Goal: Task Accomplishment & Management: Manage account settings

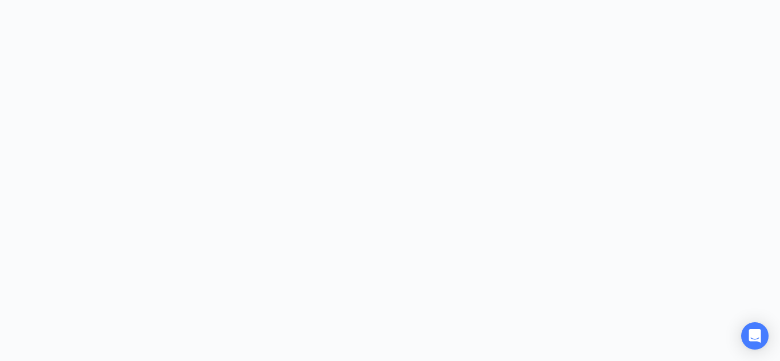
click at [642, 330] on div at bounding box center [390, 180] width 780 height 361
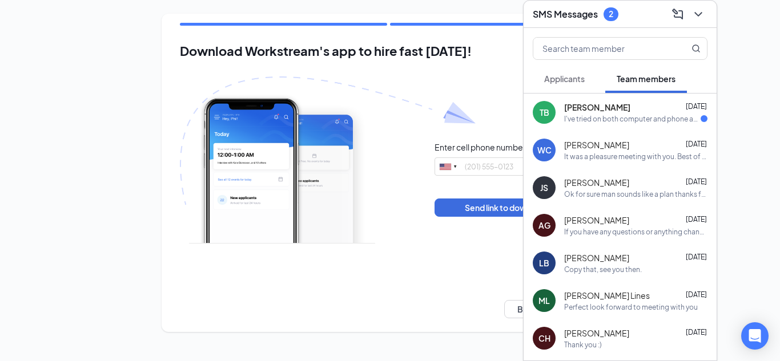
click at [556, 74] on span "Applicants" at bounding box center [564, 79] width 41 height 10
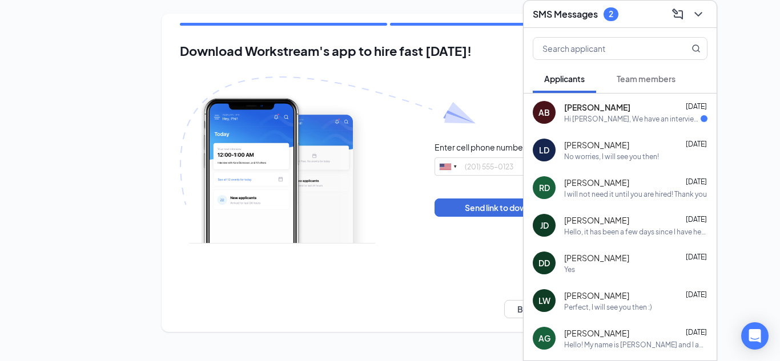
click at [604, 105] on span "[PERSON_NAME]" at bounding box center [597, 107] width 66 height 11
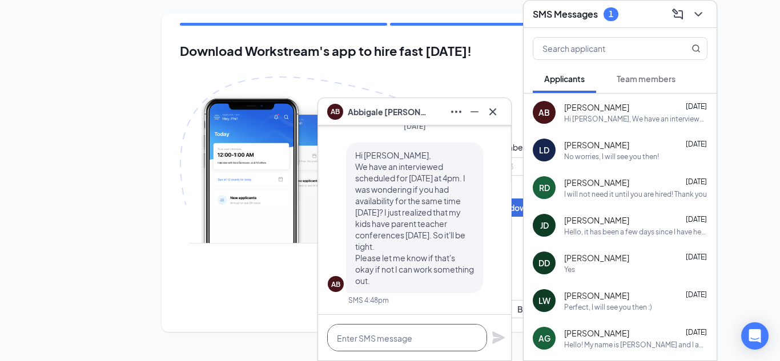
click at [455, 344] on textarea at bounding box center [407, 337] width 160 height 27
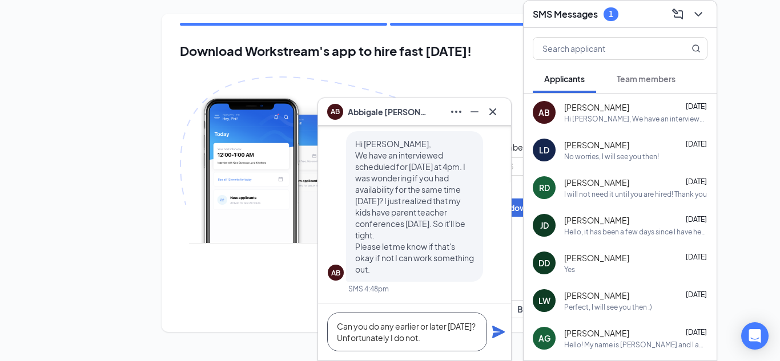
type textarea "Can you do any earlier or later [DATE]? Unfortunately I do not."
click at [501, 329] on icon "Plane" at bounding box center [498, 332] width 14 height 14
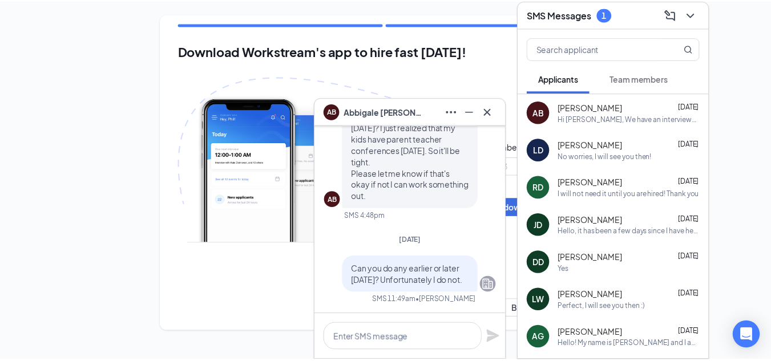
scroll to position [0, 0]
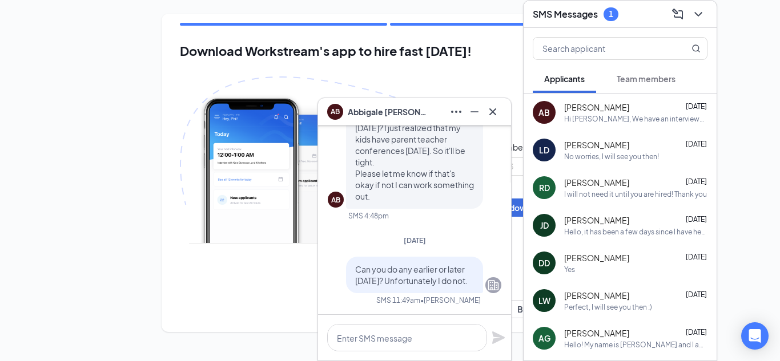
click at [617, 74] on span "Team members" at bounding box center [645, 79] width 59 height 10
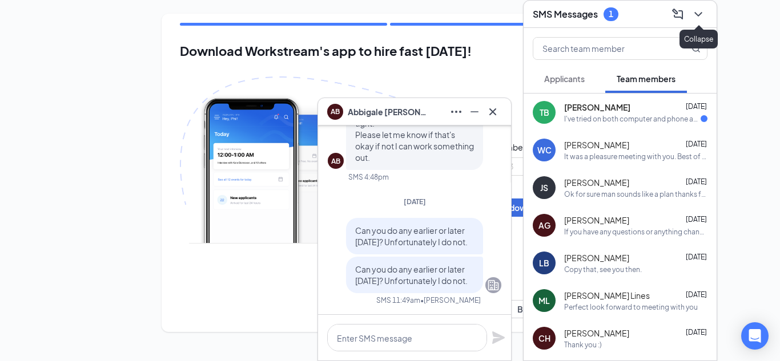
click at [699, 11] on icon "ChevronDown" at bounding box center [698, 14] width 14 height 14
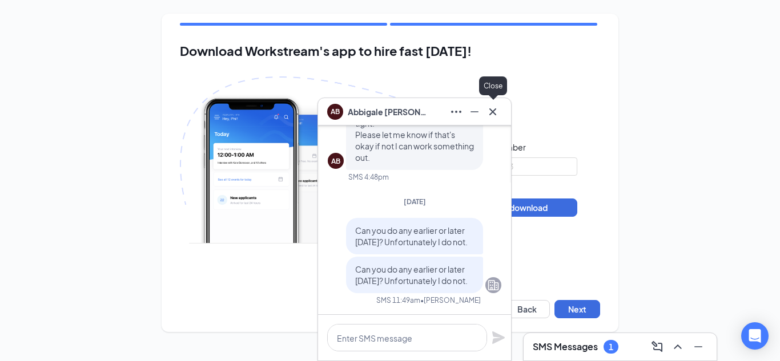
click at [486, 107] on icon "Cross" at bounding box center [493, 112] width 14 height 14
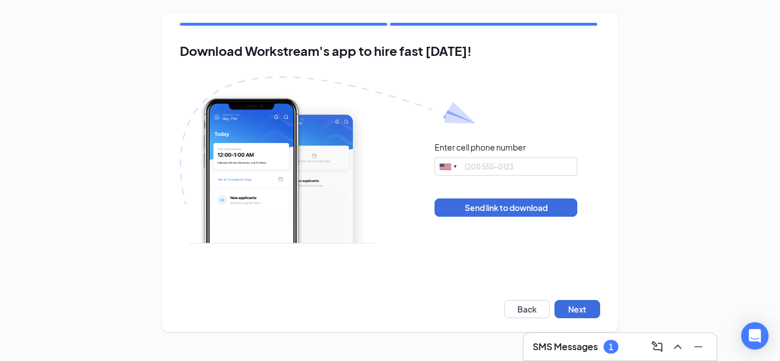
click at [566, 352] on h3 "SMS Messages" at bounding box center [564, 347] width 65 height 13
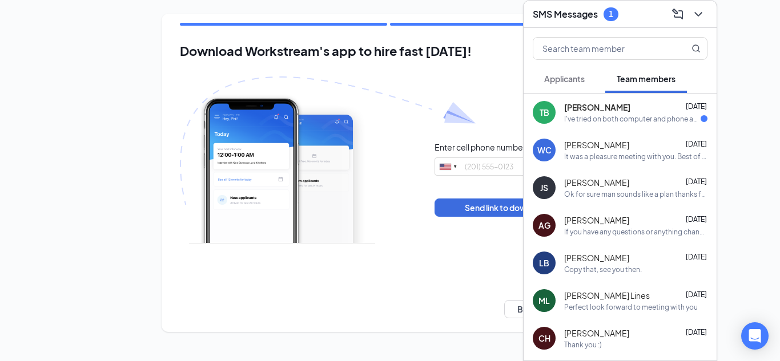
click at [703, 24] on div "SMS Messages 1" at bounding box center [619, 14] width 193 height 27
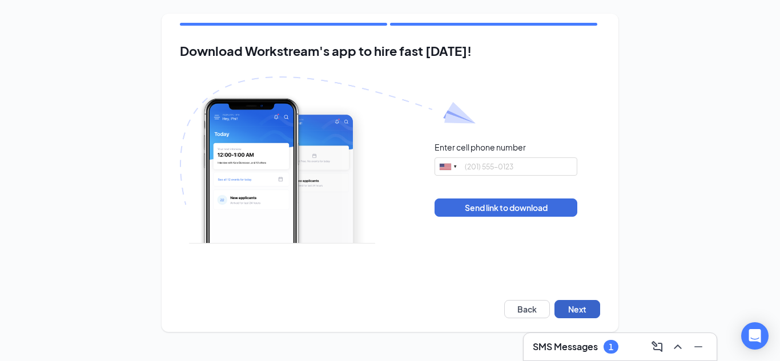
click at [575, 312] on button "Next" at bounding box center [577, 309] width 46 height 18
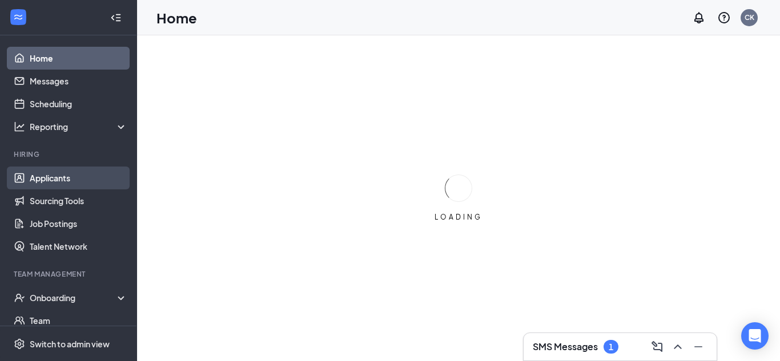
click at [108, 179] on link "Applicants" at bounding box center [79, 178] width 98 height 23
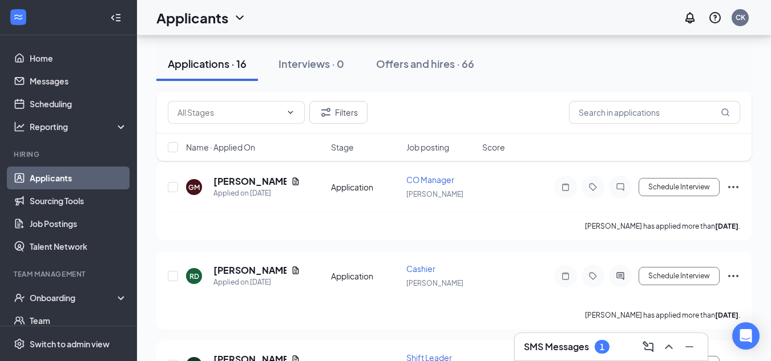
scroll to position [396, 0]
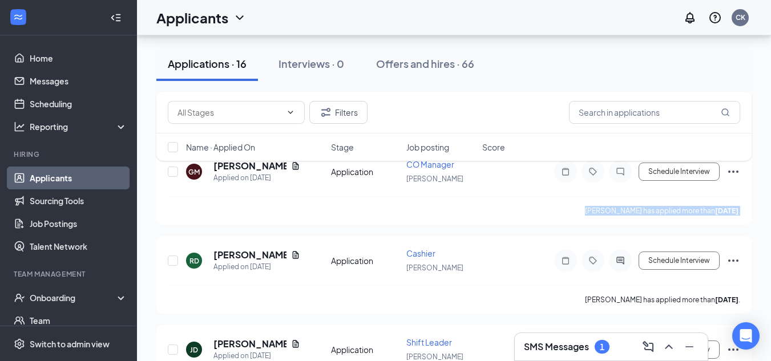
drag, startPoint x: 763, startPoint y: 204, endPoint x: 767, endPoint y: 195, distance: 10.2
click at [281, 169] on div "Filters Name · Applied On Stage Job posting Score" at bounding box center [453, 132] width 595 height 80
click at [281, 168] on div "Filters Name · Applied On Stage Job posting Score" at bounding box center [453, 132] width 595 height 80
click at [281, 164] on div "Filters Name · Applied On Stage Job posting Score" at bounding box center [453, 132] width 595 height 80
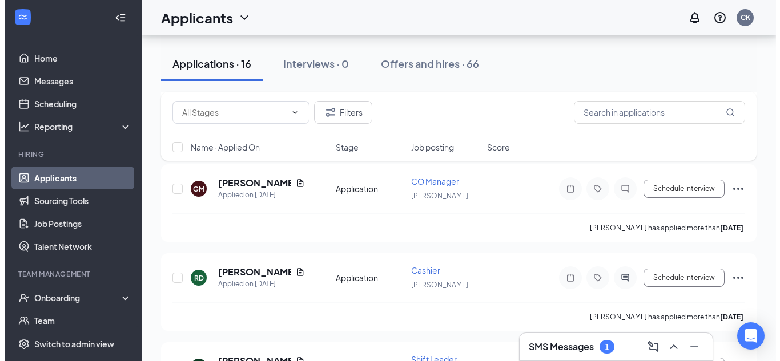
scroll to position [340, 0]
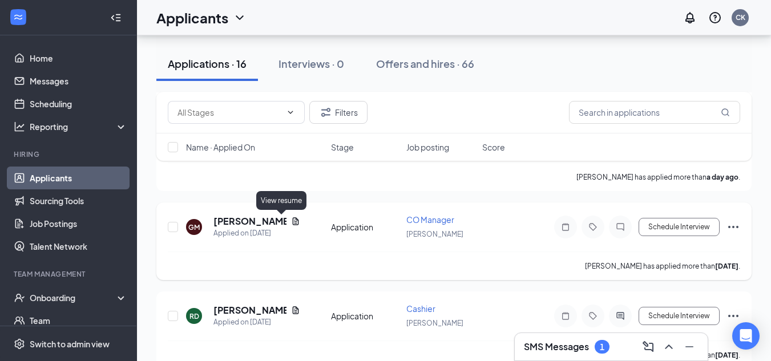
click at [291, 223] on icon "Document" at bounding box center [295, 221] width 9 height 9
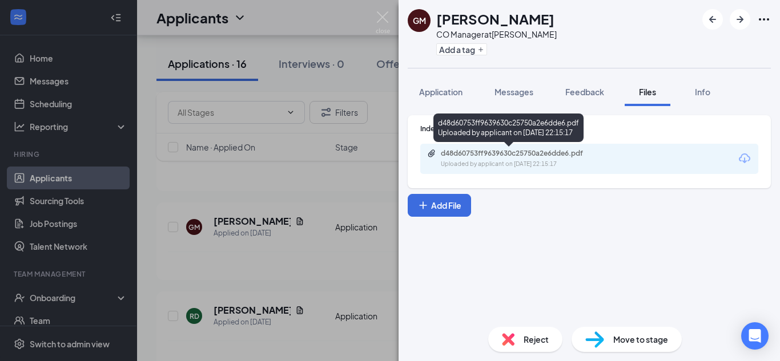
click at [563, 154] on div "d48d60753ff9639630c25750a2e6dde6.pdf" at bounding box center [521, 153] width 160 height 9
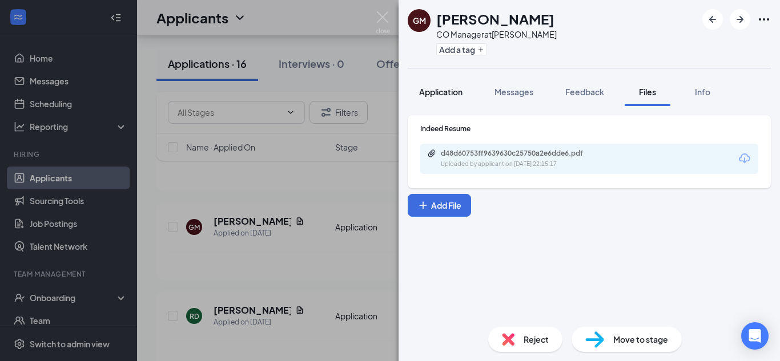
click at [474, 95] on button "Application" at bounding box center [441, 92] width 66 height 29
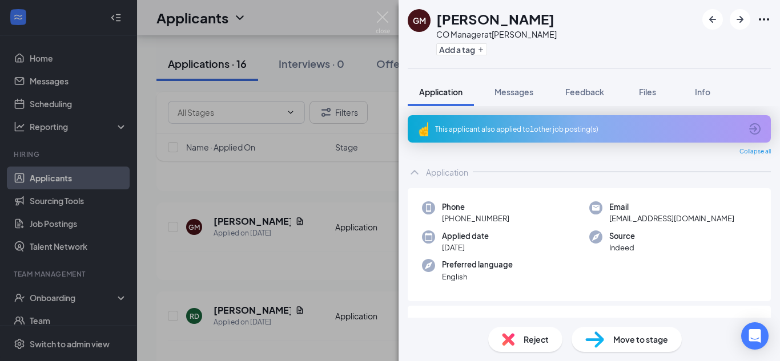
click at [489, 132] on div "This applicant also applied to 1 other job posting(s)" at bounding box center [588, 129] width 306 height 10
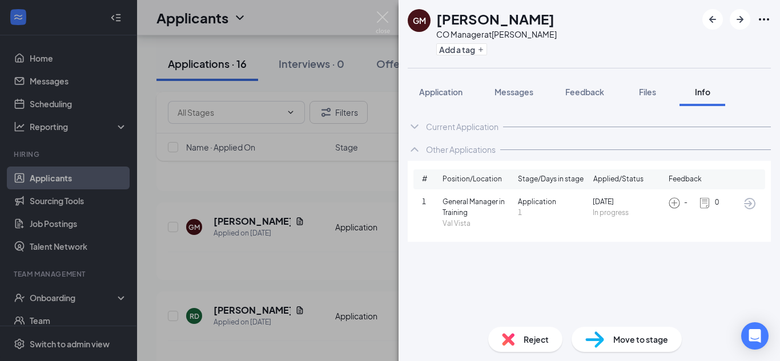
click at [551, 88] on div "Application Messages Feedback Files Info" at bounding box center [589, 92] width 363 height 29
click at [530, 95] on span "Messages" at bounding box center [513, 92] width 39 height 10
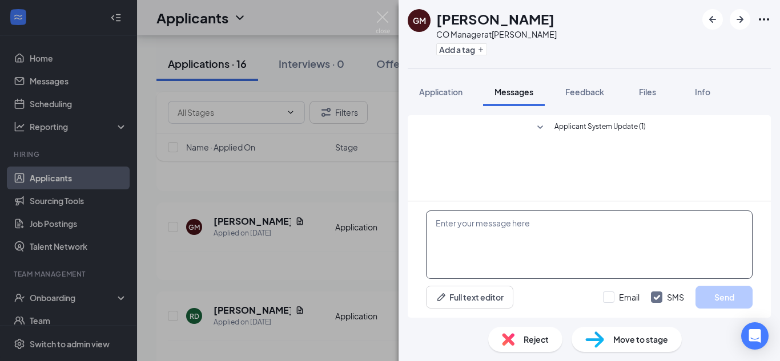
click at [513, 221] on textarea at bounding box center [589, 245] width 326 height 68
paste textarea "Hello! My name is [PERSON_NAME] and I am the Manager of [GEOGRAPHIC_DATA][PERSO…"
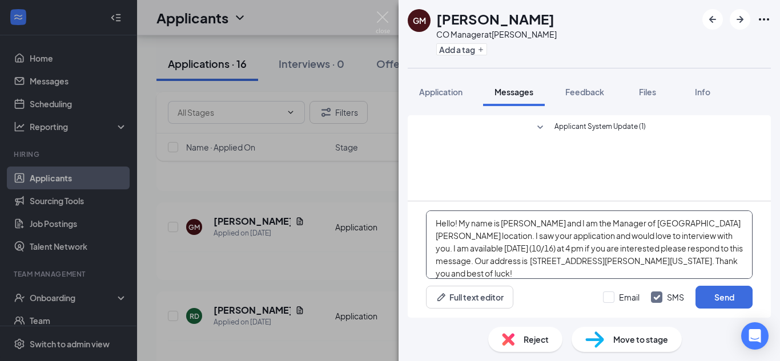
scroll to position [13, 0]
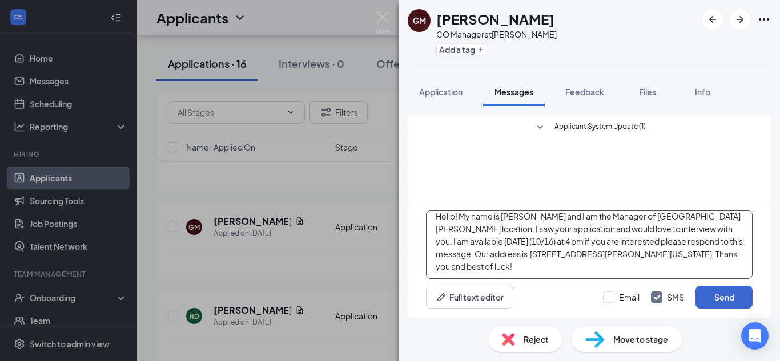
type textarea "Hello! My name is [PERSON_NAME] and I am the Manager of [GEOGRAPHIC_DATA][PERSO…"
click at [730, 304] on button "Send" at bounding box center [723, 297] width 57 height 23
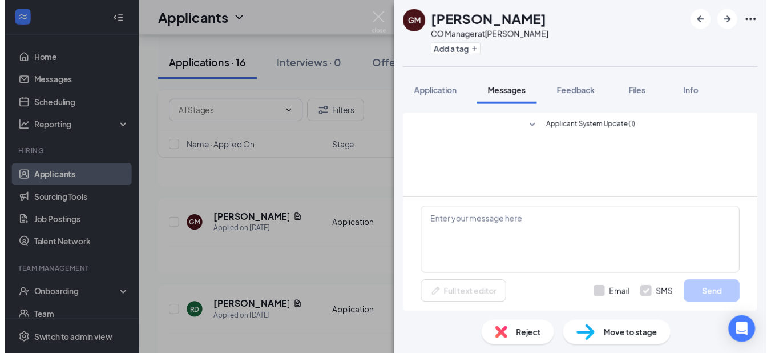
scroll to position [0, 0]
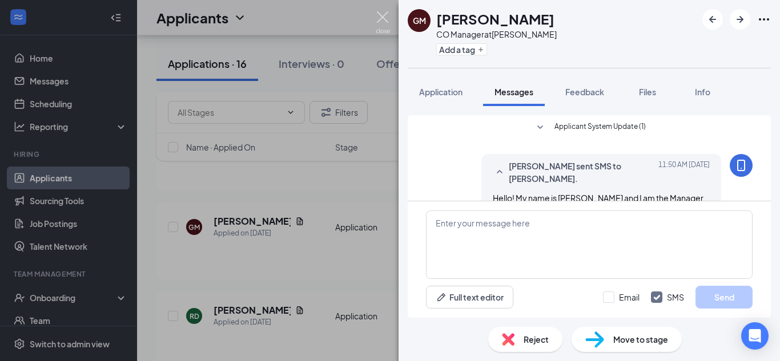
click at [381, 29] on img at bounding box center [383, 22] width 14 height 22
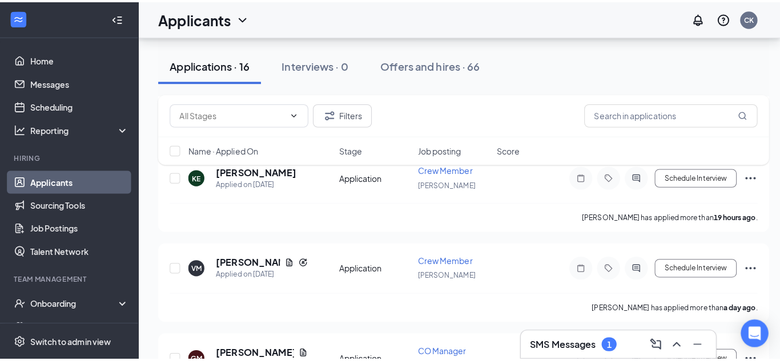
scroll to position [212, 0]
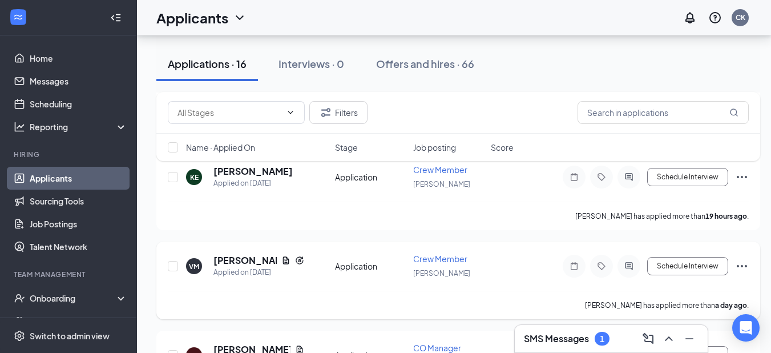
click at [285, 259] on icon "Document" at bounding box center [285, 260] width 9 height 9
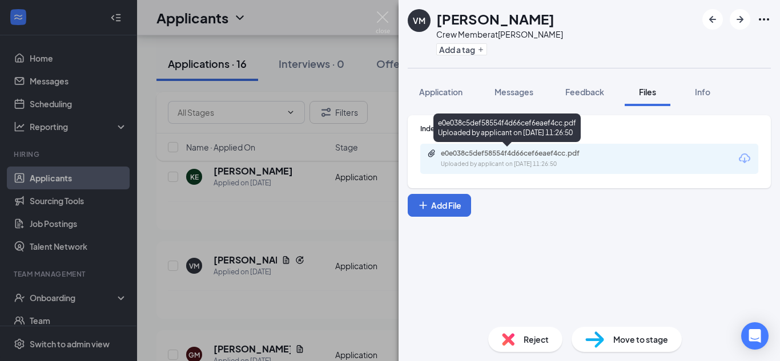
click at [496, 158] on div "e0e038c5def58554f4d66cef6eaef4cc.pdf Uploaded by applicant on [DATE] 11:26:50" at bounding box center [519, 159] width 185 height 20
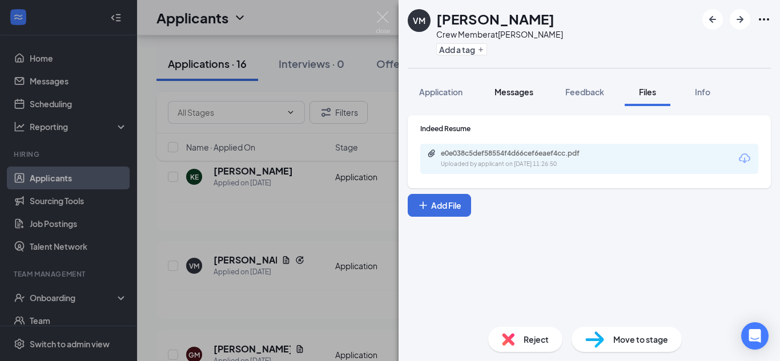
click at [513, 88] on span "Messages" at bounding box center [513, 92] width 39 height 10
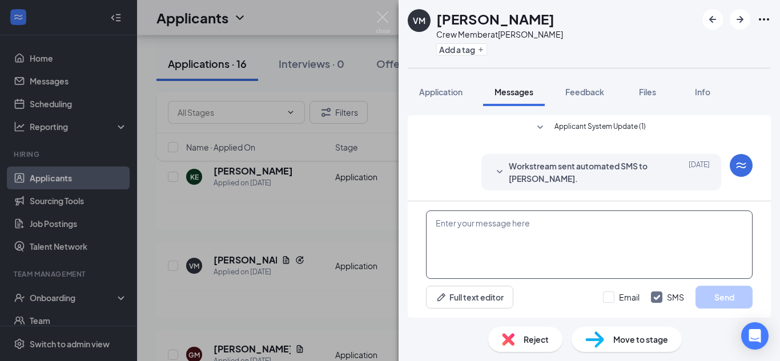
click at [522, 224] on textarea at bounding box center [589, 245] width 326 height 68
paste textarea "Hello! My name is [PERSON_NAME] and I am the Manager of [GEOGRAPHIC_DATA][PERSO…"
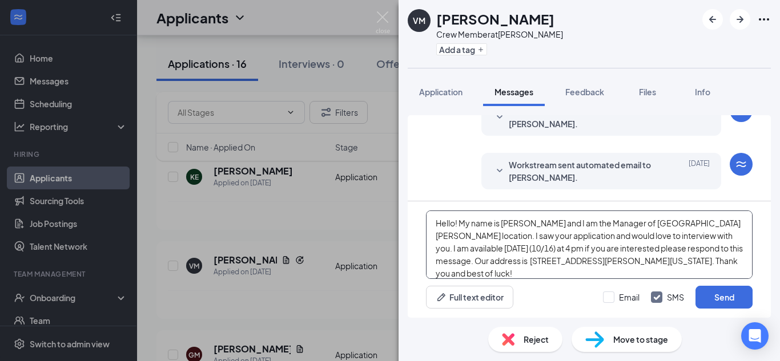
scroll to position [13, 0]
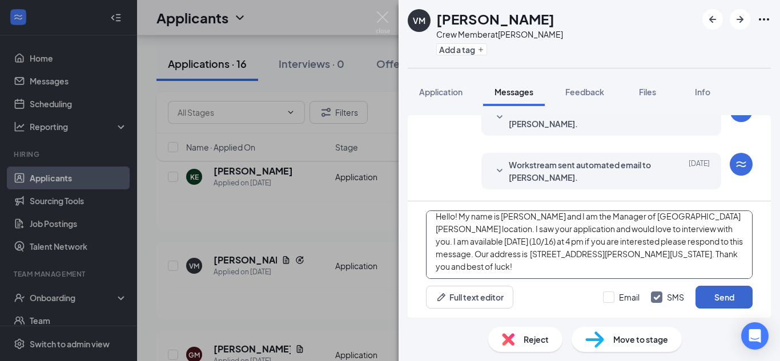
type textarea "Hello! My name is [PERSON_NAME] and I am the Manager of [GEOGRAPHIC_DATA][PERSO…"
click at [718, 296] on button "Send" at bounding box center [723, 297] width 57 height 23
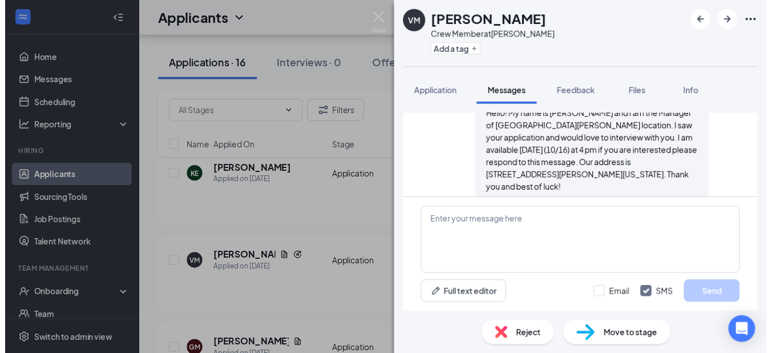
scroll to position [191, 0]
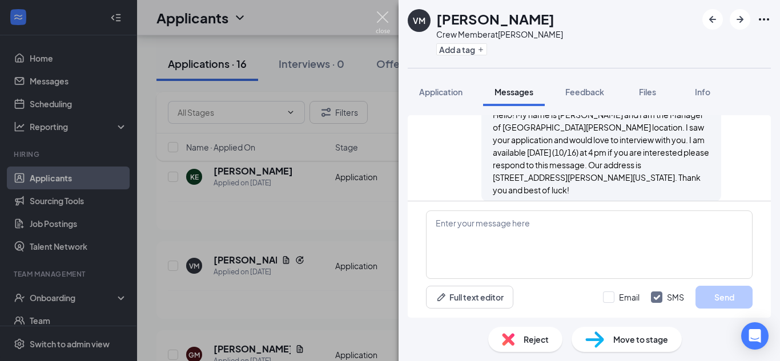
click at [384, 33] on img at bounding box center [383, 22] width 14 height 22
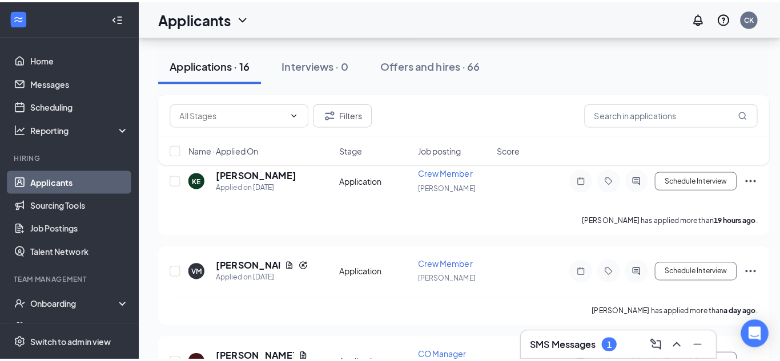
scroll to position [206, 0]
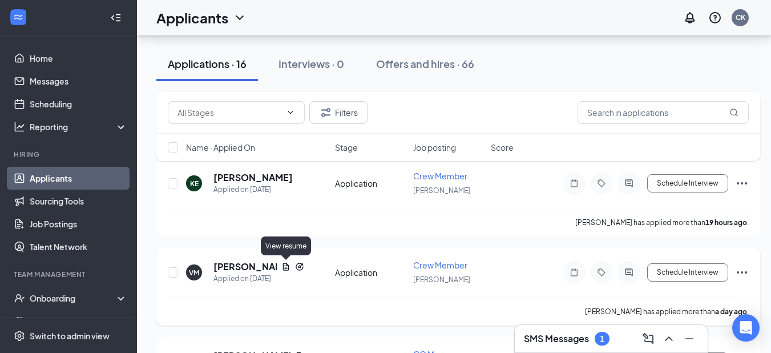
click at [290, 266] on icon "Document" at bounding box center [285, 266] width 9 height 9
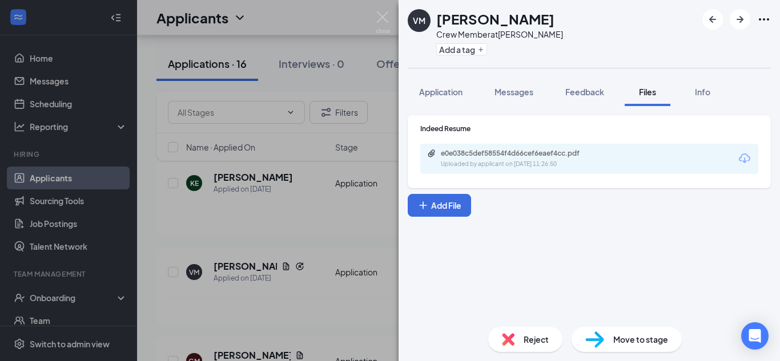
click at [438, 75] on div "VM [PERSON_NAME] Crew Member at [PERSON_NAME] Add a tag Application Messages Fe…" at bounding box center [588, 180] width 381 height 361
click at [437, 91] on span "Application" at bounding box center [440, 92] width 43 height 10
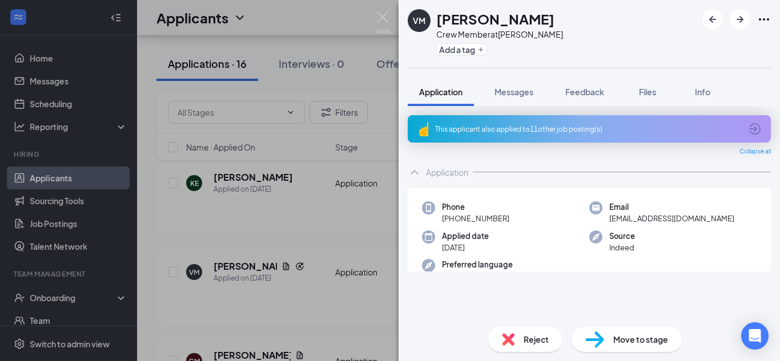
click at [517, 123] on div "This applicant also applied to 11 other job posting(s)" at bounding box center [589, 128] width 363 height 27
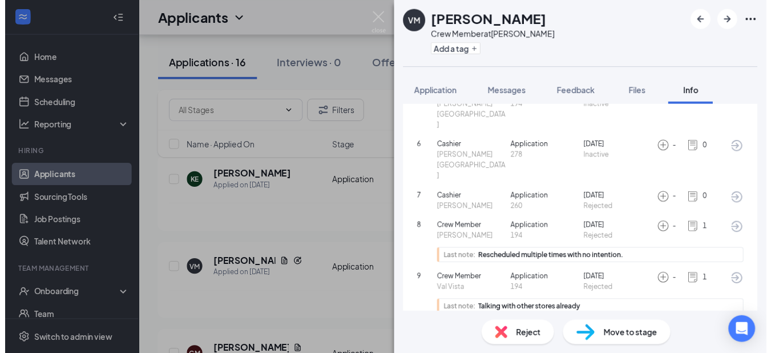
scroll to position [314, 0]
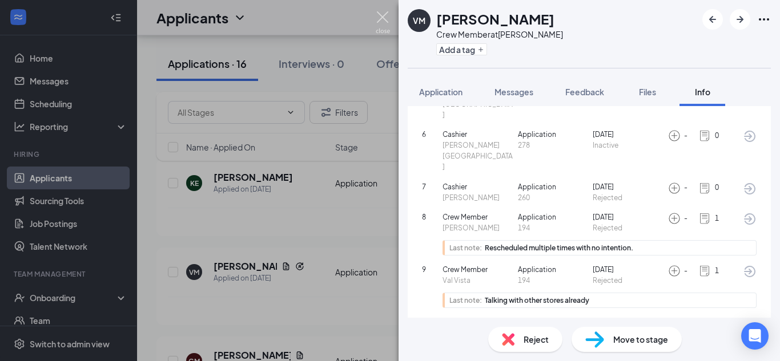
click at [381, 21] on img at bounding box center [383, 22] width 14 height 22
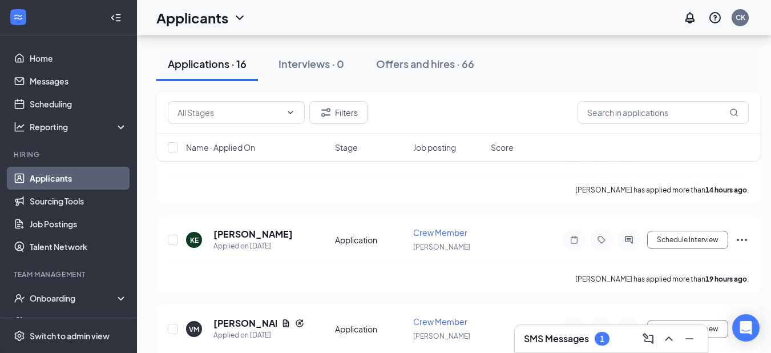
scroll to position [144, 0]
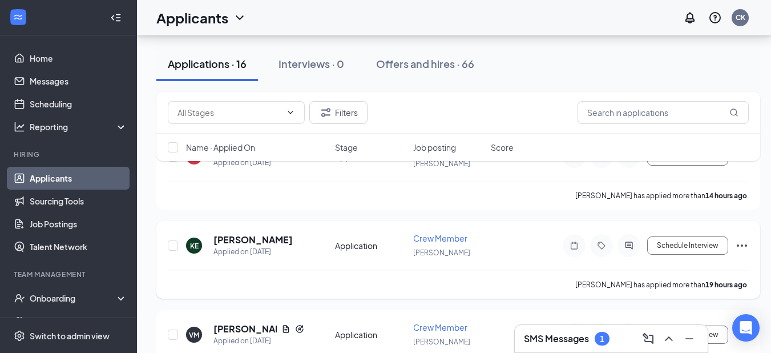
click at [741, 246] on icon "Ellipses" at bounding box center [742, 246] width 14 height 14
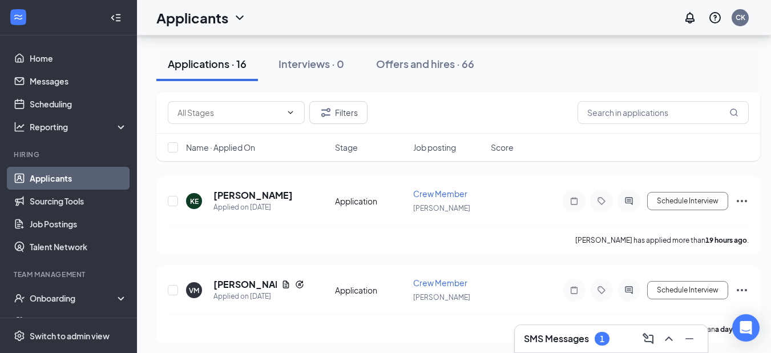
scroll to position [191, 0]
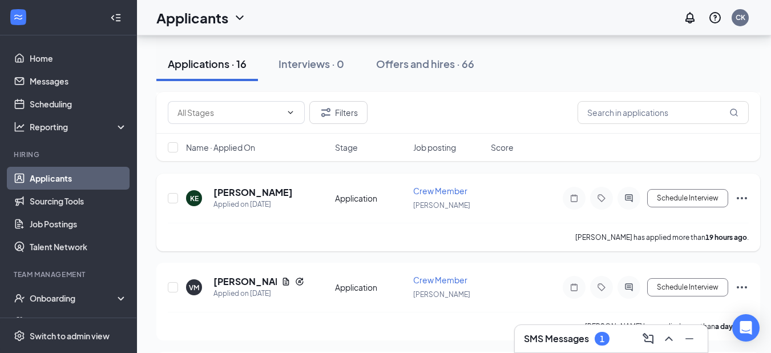
click at [739, 197] on icon "Ellipses" at bounding box center [742, 198] width 14 height 14
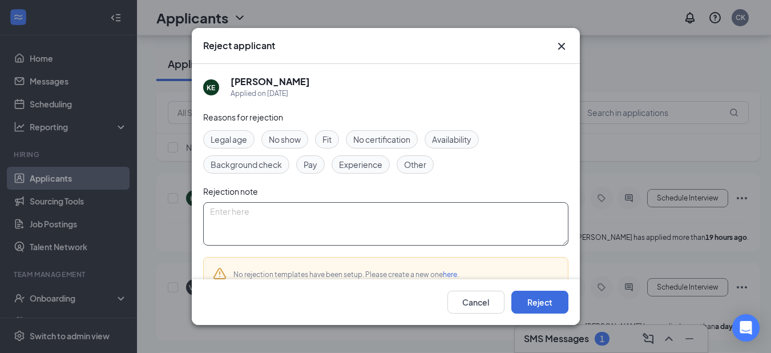
click at [390, 237] on textarea at bounding box center [385, 223] width 365 height 43
type textarea "No resume"
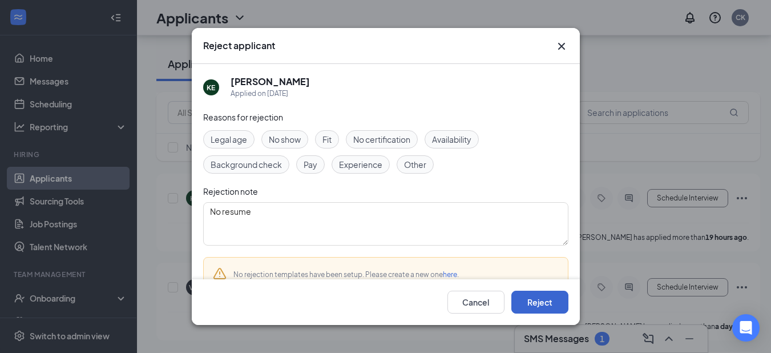
click at [549, 306] on button "Reject" at bounding box center [539, 302] width 57 height 23
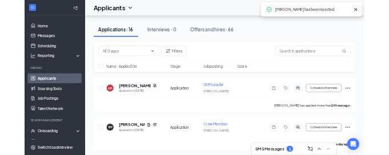
scroll to position [75, 0]
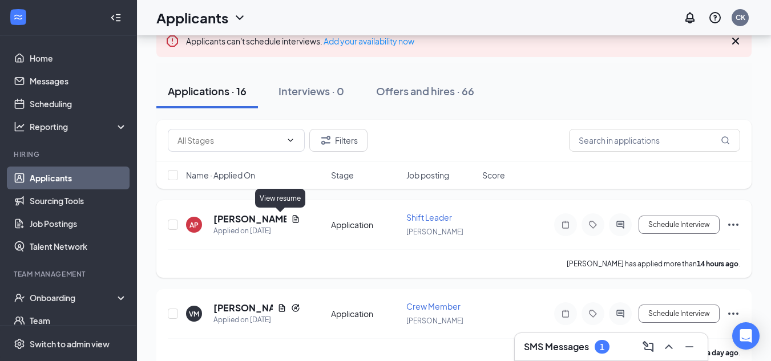
click at [292, 217] on icon "Document" at bounding box center [295, 218] width 6 height 7
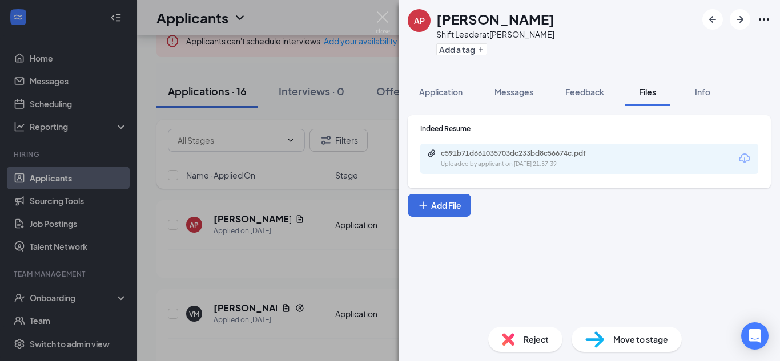
click at [473, 151] on div "c591b71d661035703dc233bd8c56674c.pdf" at bounding box center [521, 153] width 160 height 9
click at [423, 94] on span "Application" at bounding box center [440, 92] width 43 height 10
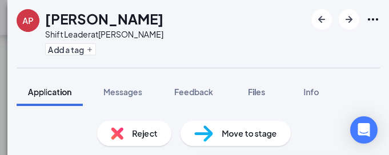
drag, startPoint x: 120, startPoint y: 88, endPoint x: 159, endPoint y: 116, distance: 47.8
click at [120, 88] on span "Messages" at bounding box center [122, 92] width 39 height 10
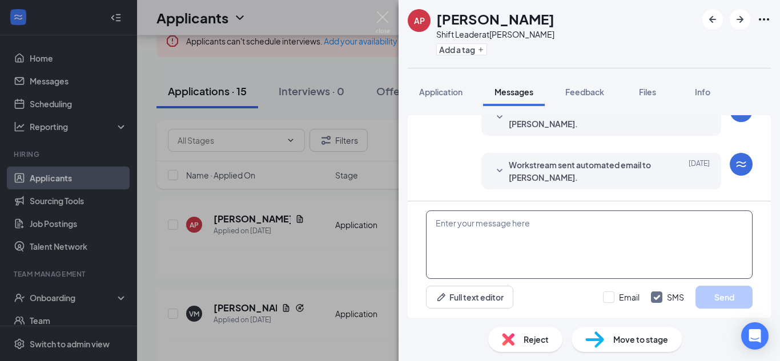
click at [510, 260] on textarea at bounding box center [589, 245] width 326 height 68
paste textarea "Hello! My name is [PERSON_NAME] and I am the Manager of [GEOGRAPHIC_DATA][PERSO…"
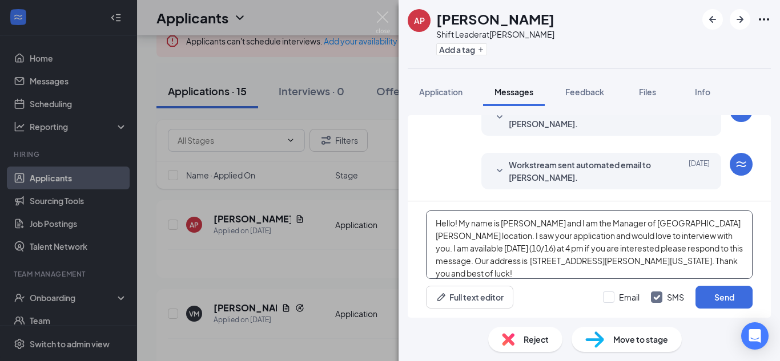
scroll to position [13, 0]
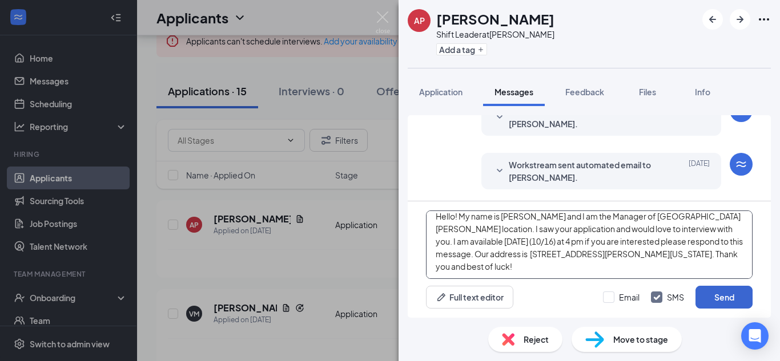
type textarea "Hello! My name is [PERSON_NAME] and I am the Manager of [GEOGRAPHIC_DATA][PERSO…"
click at [702, 302] on button "Send" at bounding box center [723, 297] width 57 height 23
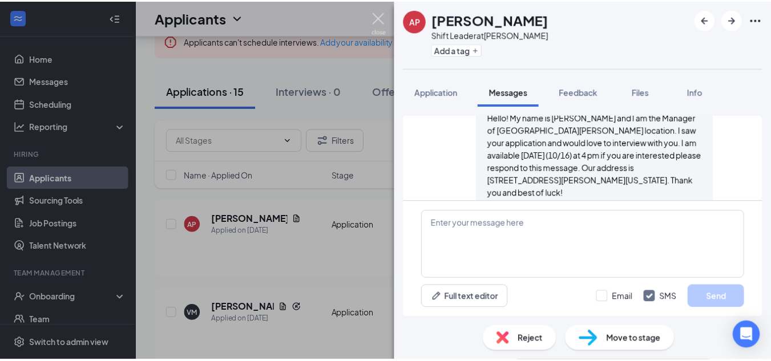
scroll to position [191, 0]
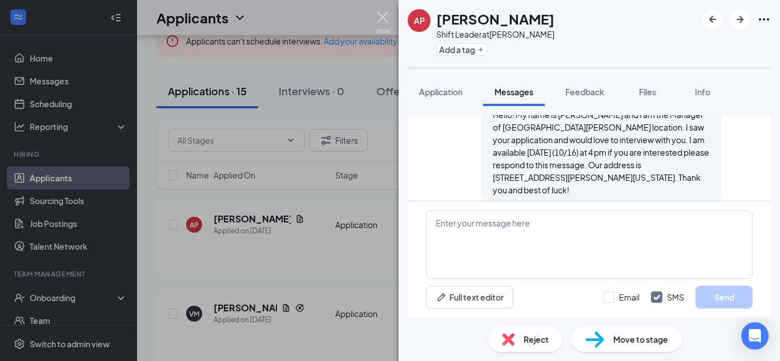
click at [381, 17] on img at bounding box center [383, 22] width 14 height 22
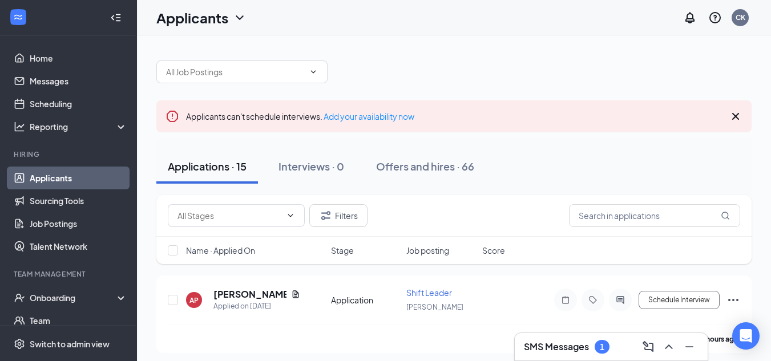
click at [585, 355] on div "SMS Messages 1" at bounding box center [611, 347] width 175 height 18
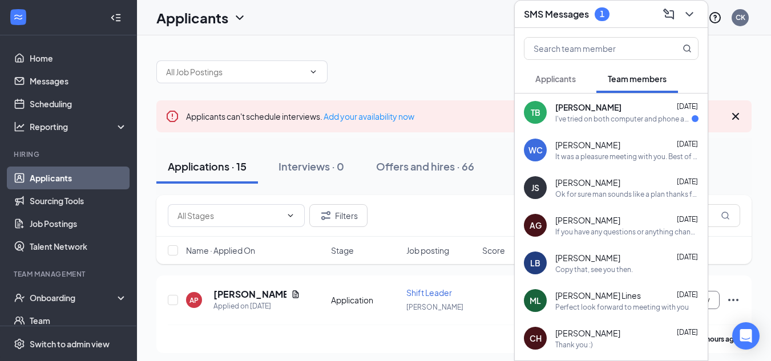
click at [581, 73] on button "Applicants" at bounding box center [555, 78] width 63 height 29
